Goal: Information Seeking & Learning: Learn about a topic

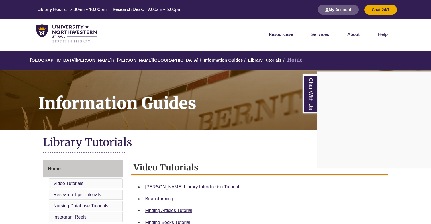
click at [346, 11] on div "Chat With Us" at bounding box center [215, 112] width 431 height 224
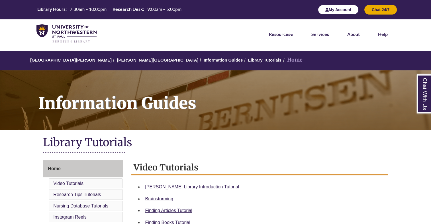
click at [344, 11] on button "My Account" at bounding box center [338, 10] width 41 height 10
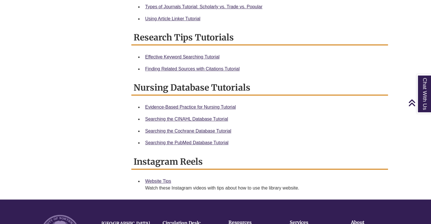
scroll to position [307, 0]
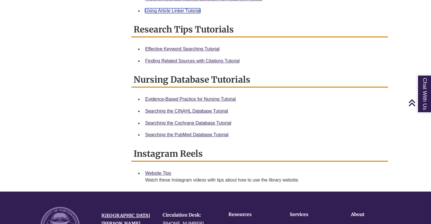
click at [159, 8] on link "Using Article Linker Tutorial" at bounding box center [172, 10] width 55 height 5
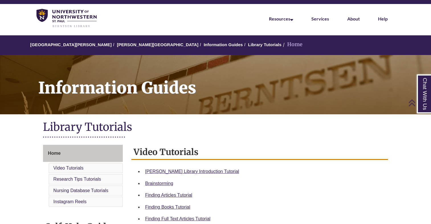
scroll to position [0, 0]
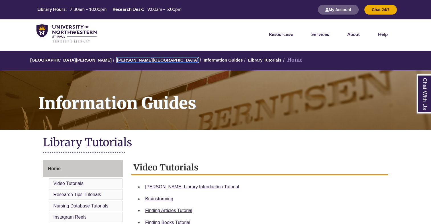
click at [131, 60] on link "[PERSON_NAME][GEOGRAPHIC_DATA]" at bounding box center [158, 60] width 82 height 5
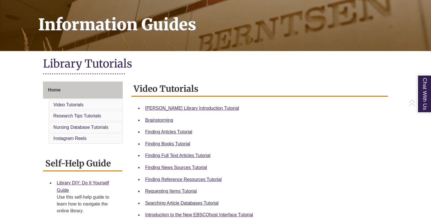
scroll to position [78, 0]
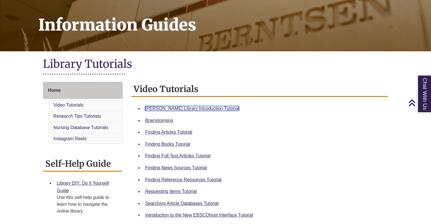
click at [196, 109] on link "Berntsen Library Introduction Tutorial" at bounding box center [192, 108] width 94 height 5
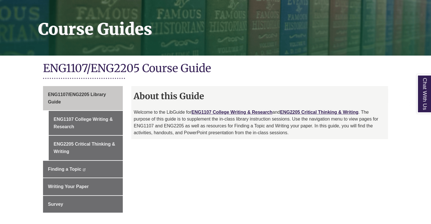
scroll to position [126, 0]
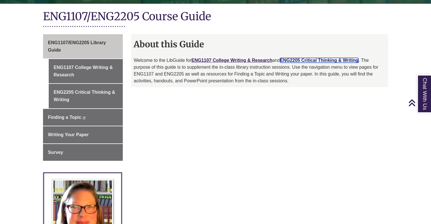
click at [309, 60] on link "ENG2205 Critical Thinking & Writing" at bounding box center [319, 60] width 78 height 5
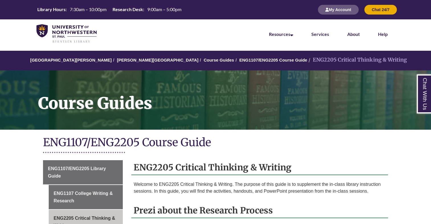
scroll to position [118, 0]
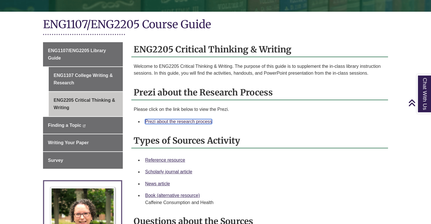
click at [199, 121] on link "Prezi about the research process" at bounding box center [178, 121] width 67 height 5
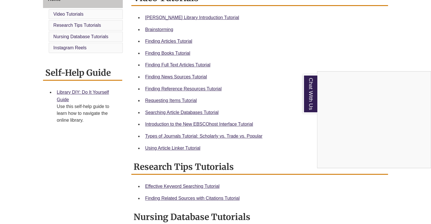
scroll to position [155, 0]
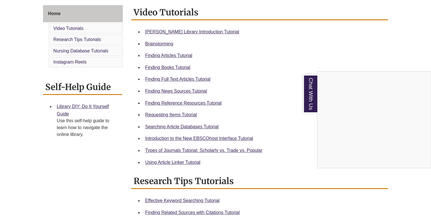
click at [182, 103] on div "Chat With Us" at bounding box center [215, 112] width 431 height 224
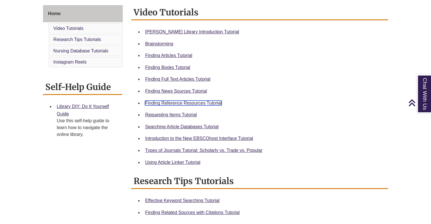
click at [170, 101] on link "Finding Reference Resources Tutorial" at bounding box center [183, 103] width 77 height 5
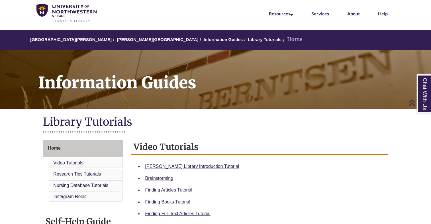
scroll to position [0, 0]
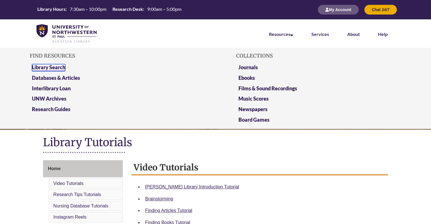
click at [55, 67] on link "Library Search" at bounding box center [48, 67] width 33 height 7
click at [71, 79] on link "Databases & Articles" at bounding box center [56, 78] width 48 height 7
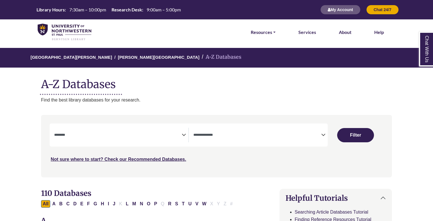
select select "Database Subject Filter"
select select "Database Types Filter"
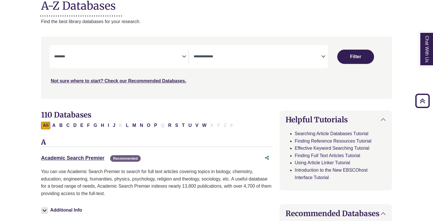
scroll to position [78, 0]
click at [132, 66] on div "**********" at bounding box center [189, 56] width 278 height 23
click at [203, 62] on span "Search filters" at bounding box center [257, 57] width 128 height 15
click at [155, 81] on link "Not sure where to start? Check our Recommended Databases." at bounding box center [118, 81] width 135 height 5
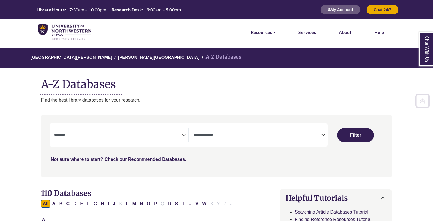
select select "Database Subject Filter"
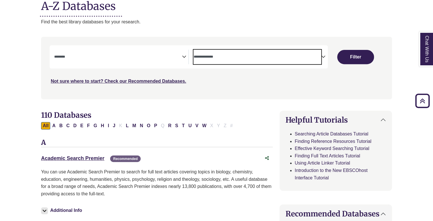
click at [227, 61] on span "Search filters" at bounding box center [257, 57] width 128 height 15
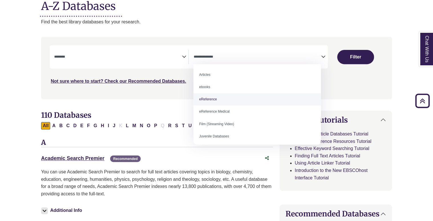
select select "*****"
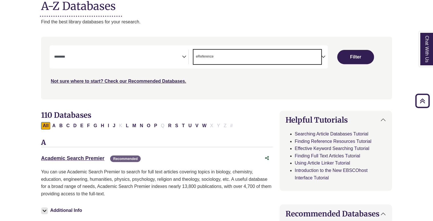
click at [131, 51] on span "Search filters" at bounding box center [118, 57] width 128 height 15
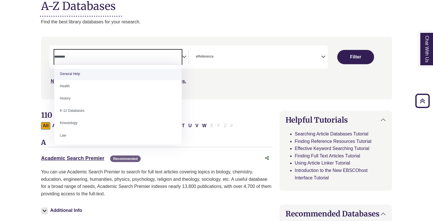
scroll to position [260, 0]
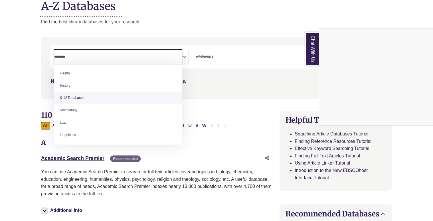
select select "******"
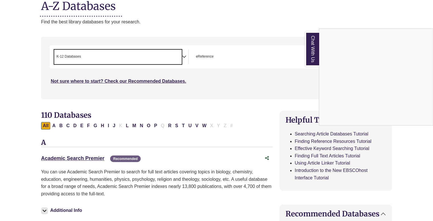
scroll to position [127, 0]
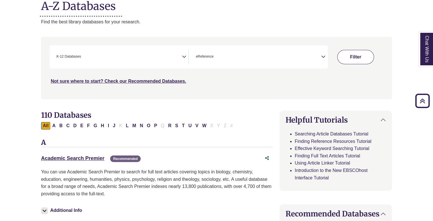
click at [356, 57] on button "Filter" at bounding box center [355, 57] width 36 height 14
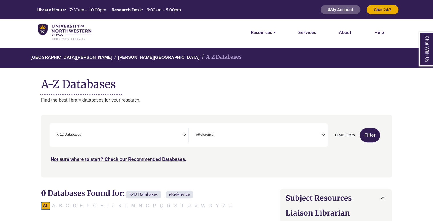
click at [51, 59] on link "[GEOGRAPHIC_DATA][PERSON_NAME]" at bounding box center [71, 57] width 82 height 6
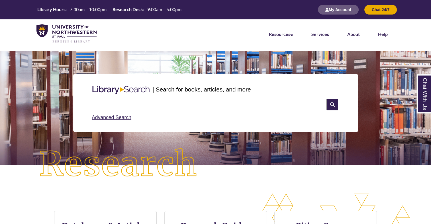
click at [122, 108] on input "text" at bounding box center [209, 104] width 235 height 11
paste input "**********"
type input "**********"
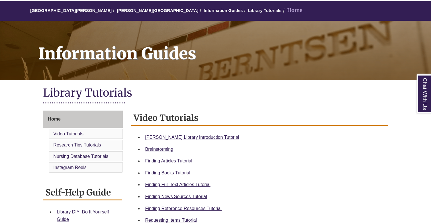
scroll to position [50, 0]
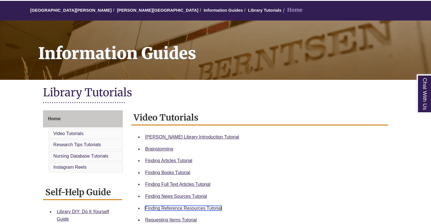
click at [207, 207] on link "Finding Reference Resources Tutorial" at bounding box center [183, 208] width 77 height 5
click at [63, 121] on link "Home" at bounding box center [83, 118] width 80 height 17
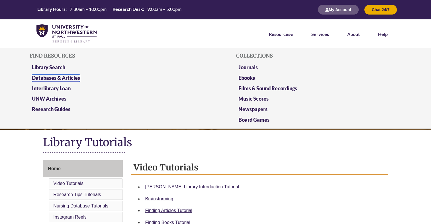
click at [78, 76] on link "Databases & Articles" at bounding box center [56, 78] width 48 height 7
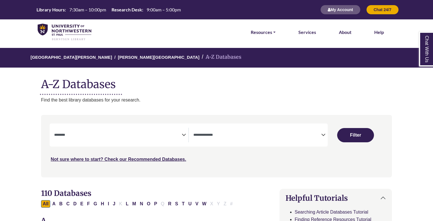
select select "Database Subject Filter"
click at [300, 129] on span "Search filters" at bounding box center [257, 135] width 128 height 15
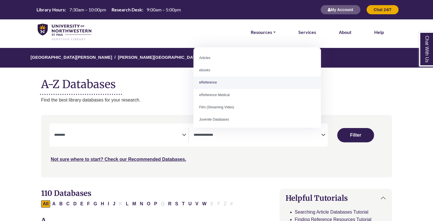
select select "*****"
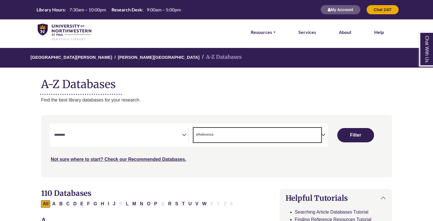
scroll to position [11, 0]
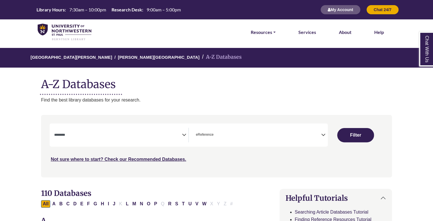
click at [117, 130] on span "Search filters" at bounding box center [118, 135] width 128 height 15
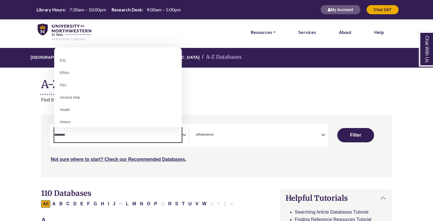
scroll to position [206, 0]
select select "*****"
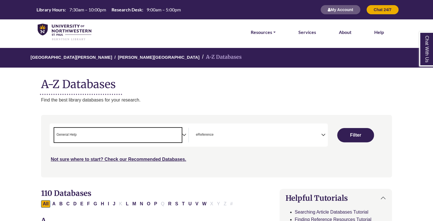
scroll to position [111, 0]
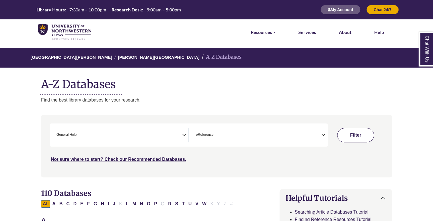
click at [352, 137] on button "Filter" at bounding box center [355, 135] width 36 height 14
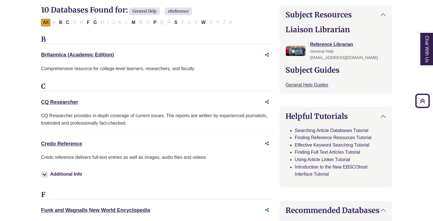
scroll to position [184, 0]
click at [49, 145] on link "Credo Reference This link opens in a new window" at bounding box center [61, 143] width 41 height 6
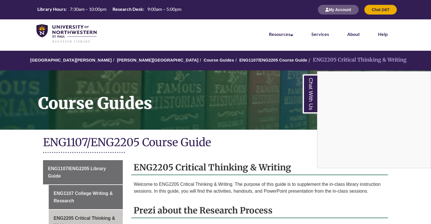
scroll to position [118, 0]
